Goal: Information Seeking & Learning: Learn about a topic

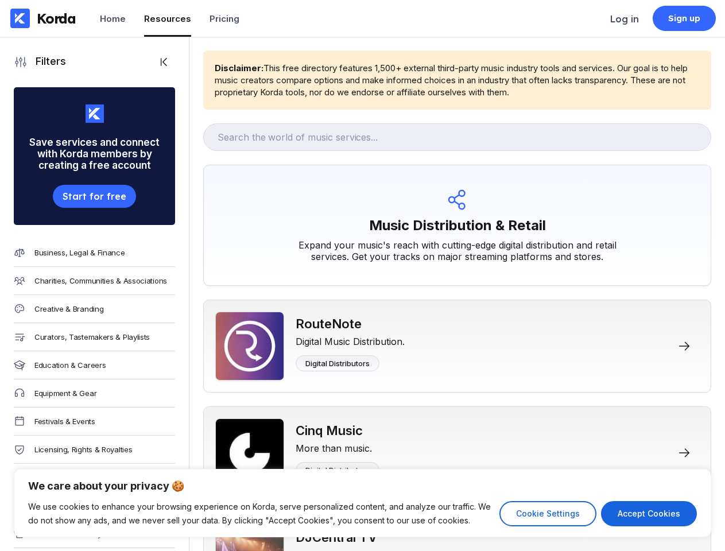
click at [362, 276] on div "Music Distribution & Retail Expand your music's reach with cutting-edge digital…" at bounding box center [457, 225] width 508 height 121
click at [548, 514] on button "Cookie Settings" at bounding box center [547, 513] width 97 height 25
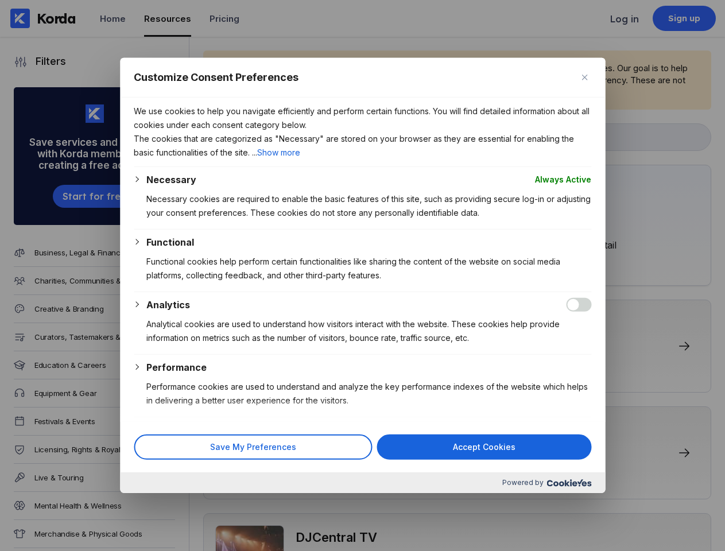
click at [649, 514] on div at bounding box center [362, 275] width 725 height 551
click at [362, 276] on div "Functional Functional cookies help perform certain functionalities like sharing…" at bounding box center [368, 263] width 445 height 56
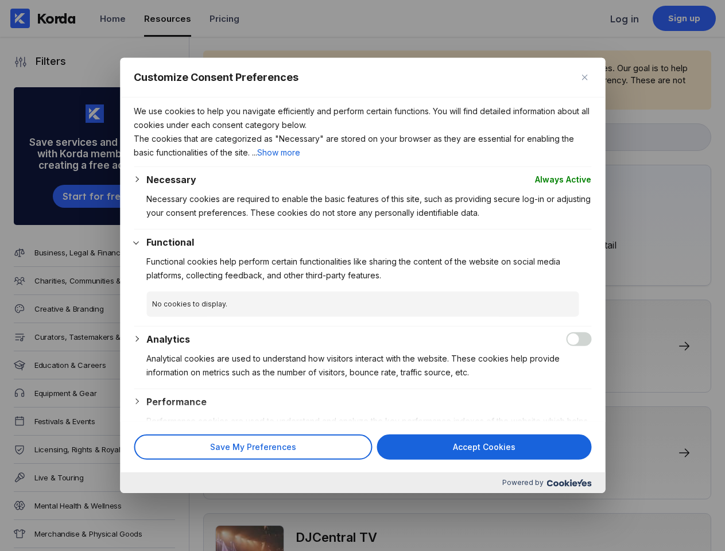
click at [144, 62] on div "Customize Consent Preferences" at bounding box center [362, 78] width 485 height 40
click at [80, 202] on div at bounding box center [362, 275] width 725 height 551
click at [80, 253] on div at bounding box center [362, 275] width 725 height 551
click at [80, 284] on div at bounding box center [362, 275] width 725 height 551
click at [80, 316] on div at bounding box center [362, 275] width 725 height 551
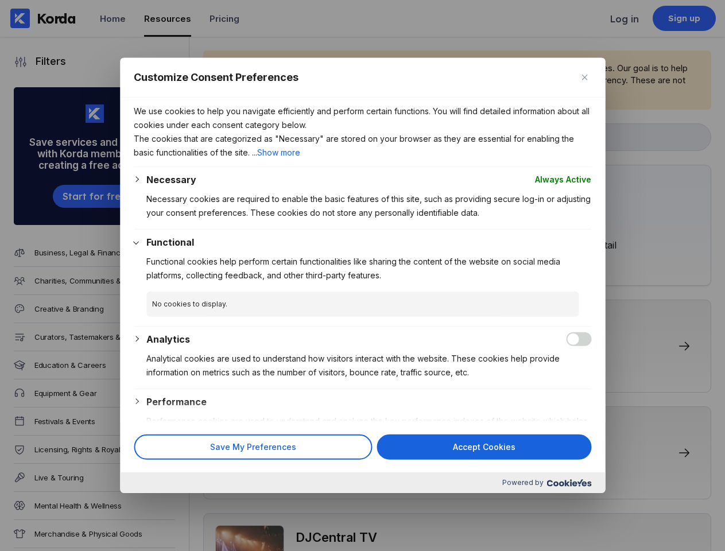
click at [80, 344] on div at bounding box center [362, 275] width 725 height 551
